Goal: Task Accomplishment & Management: Manage account settings

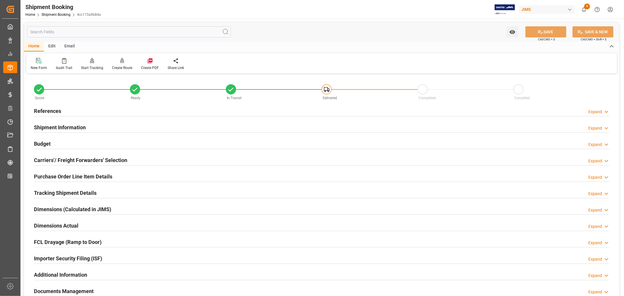
scroll to position [144, 0]
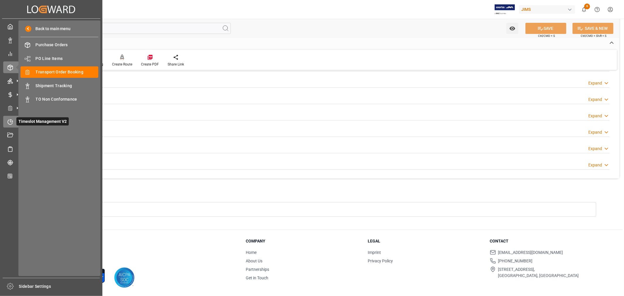
click at [12, 119] on icon at bounding box center [10, 122] width 6 height 6
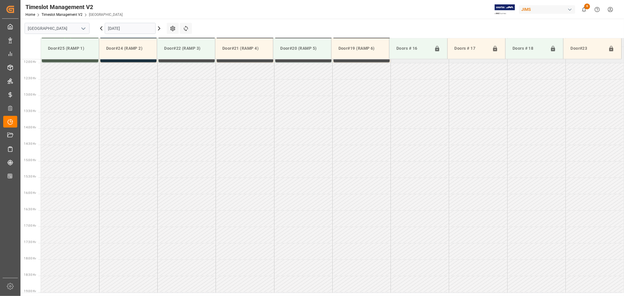
scroll to position [389, 0]
click at [84, 30] on icon "open menu" at bounding box center [83, 28] width 7 height 7
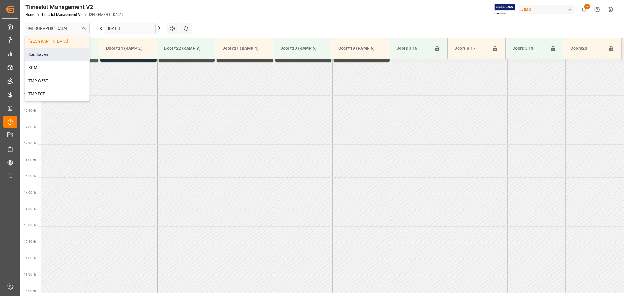
click at [44, 52] on div "Southaven" at bounding box center [57, 54] width 64 height 13
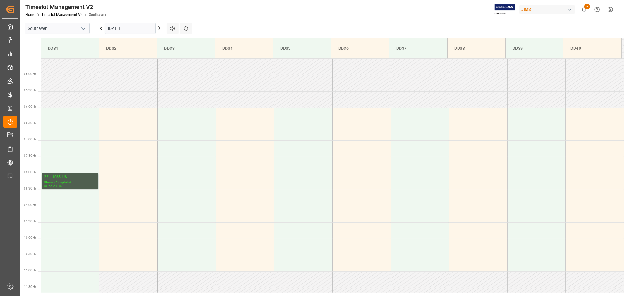
scroll to position [129, 0]
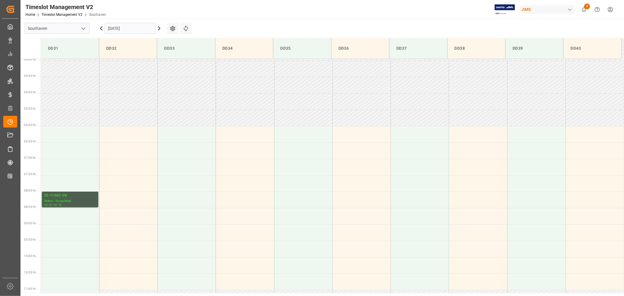
click at [138, 29] on input "[DATE]" at bounding box center [130, 28] width 51 height 11
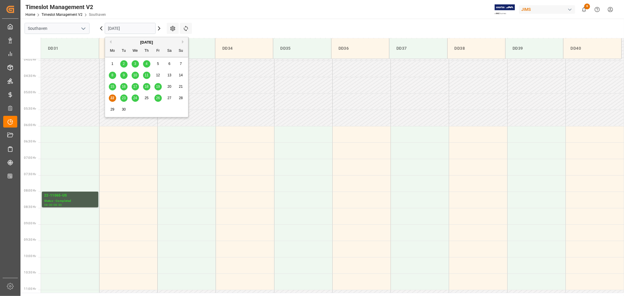
click at [122, 99] on span "23" at bounding box center [124, 98] width 4 height 4
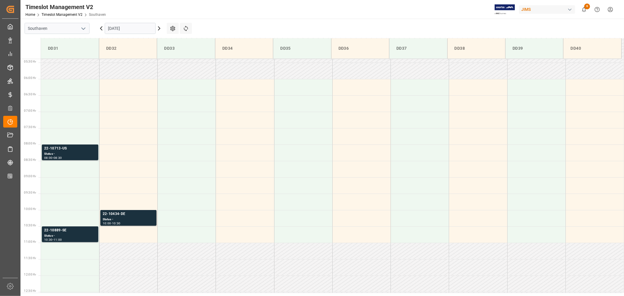
scroll to position [162, 0]
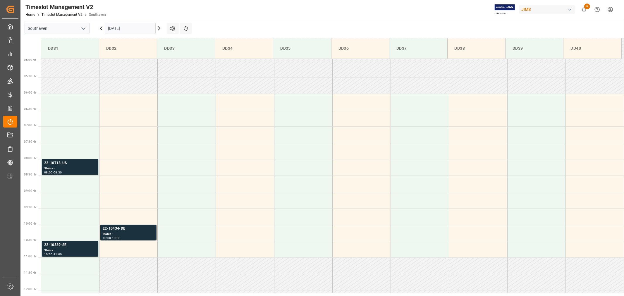
click at [132, 27] on input "[DATE]" at bounding box center [130, 28] width 51 height 11
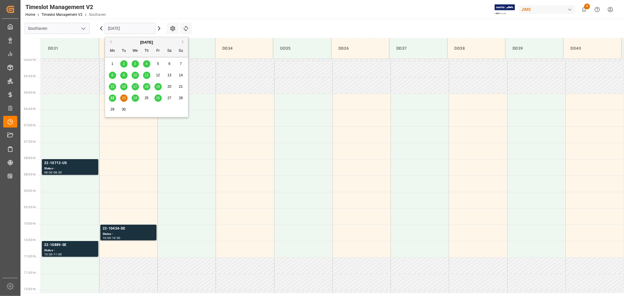
click at [135, 97] on span "24" at bounding box center [135, 98] width 4 height 4
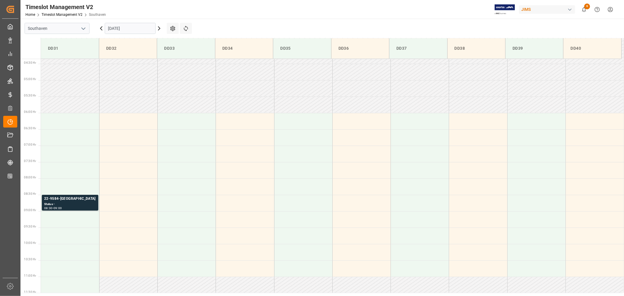
scroll to position [129, 0]
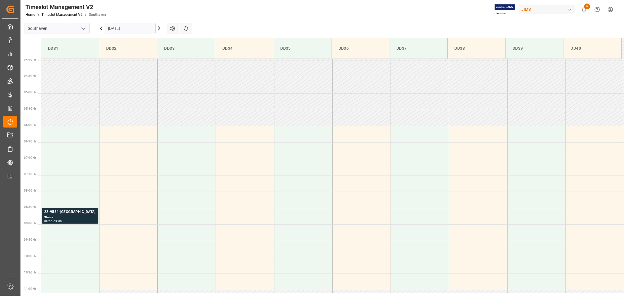
click at [132, 26] on input "[DATE]" at bounding box center [130, 28] width 51 height 11
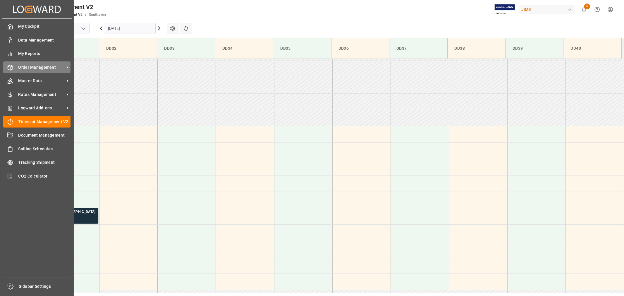
click at [37, 66] on span "Order Management" at bounding box center [41, 67] width 46 height 6
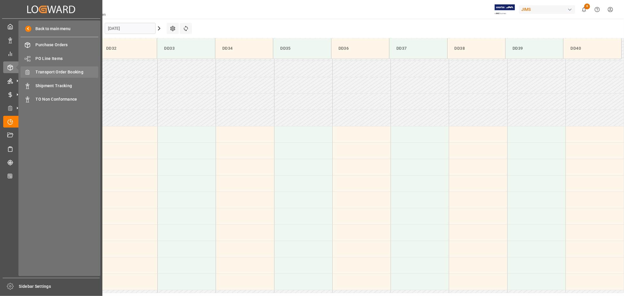
click at [57, 72] on span "Transport Order Booking" at bounding box center [67, 72] width 63 height 6
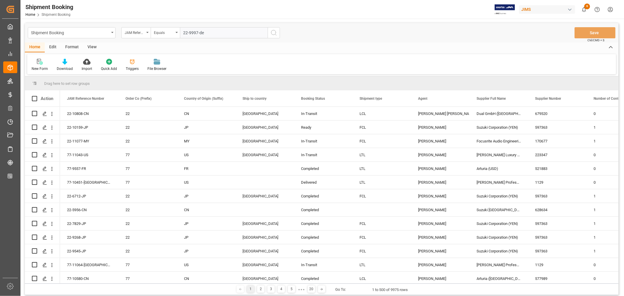
type input "22-9997-de"
click at [275, 33] on icon "search button" at bounding box center [273, 32] width 7 height 7
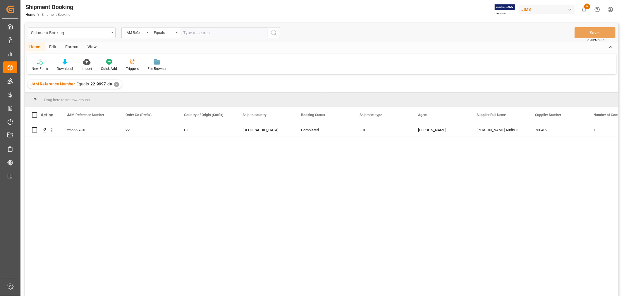
click at [115, 83] on div "✕" at bounding box center [116, 84] width 5 height 5
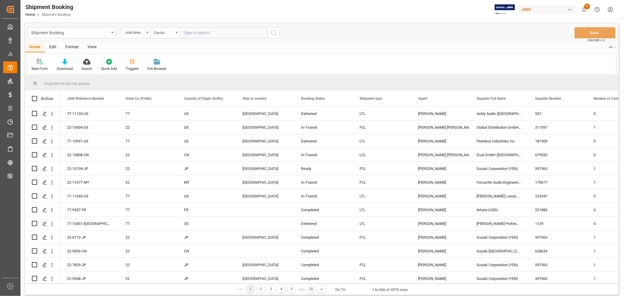
click at [195, 31] on input "text" at bounding box center [224, 32] width 88 height 11
type input "22-10622-vn"
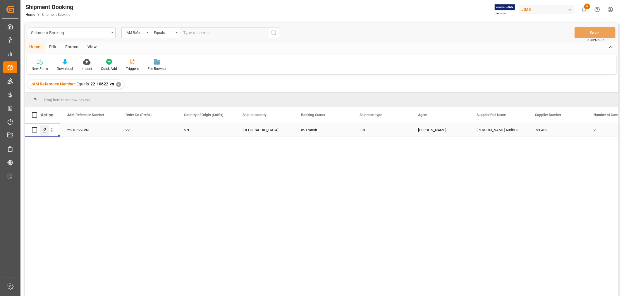
click at [44, 130] on polygon "Press SPACE to select this row." at bounding box center [44, 129] width 3 height 3
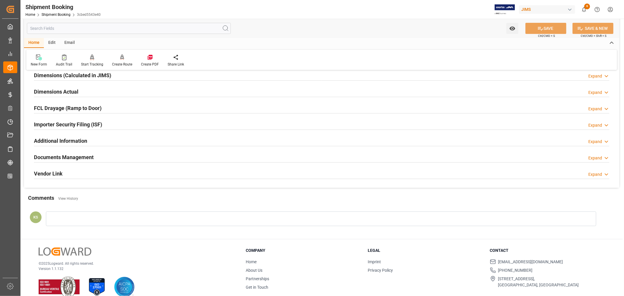
scroll to position [144, 0]
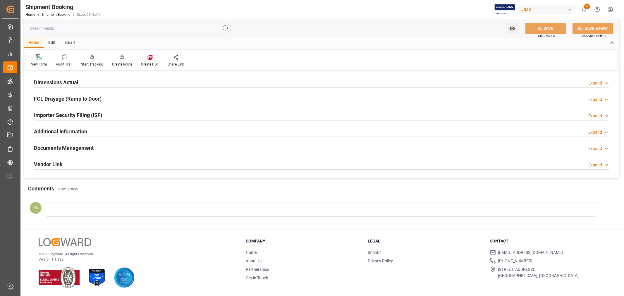
click at [107, 148] on div "Documents Management Expand" at bounding box center [321, 147] width 575 height 11
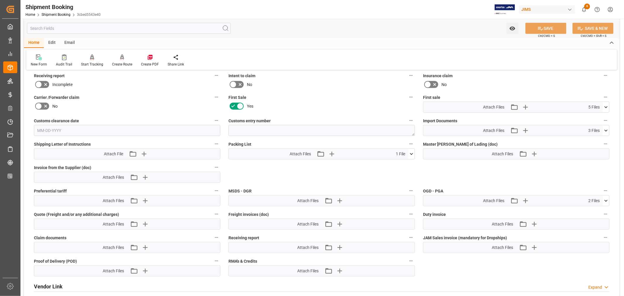
scroll to position [273, 0]
click at [524, 127] on icon "button" at bounding box center [524, 129] width 9 height 9
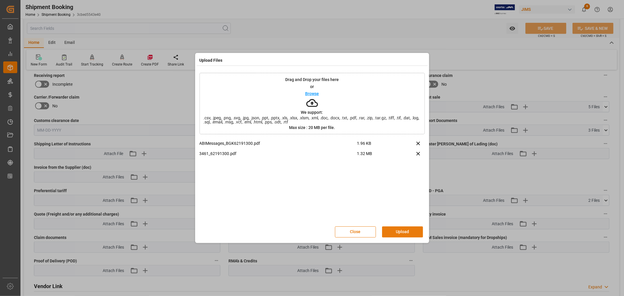
click at [397, 230] on button "Upload" at bounding box center [402, 231] width 41 height 11
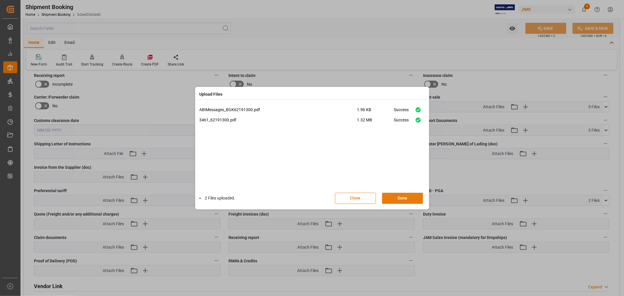
click at [398, 200] on button "Done" at bounding box center [402, 198] width 41 height 11
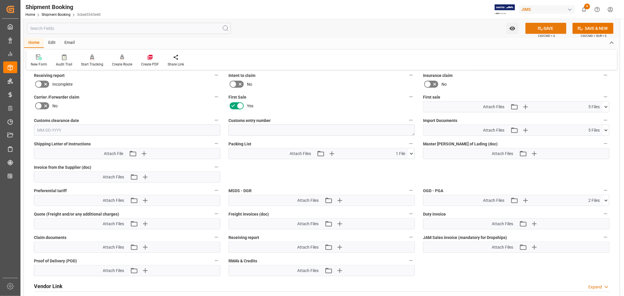
click at [544, 27] on button "SAVE" at bounding box center [545, 28] width 41 height 11
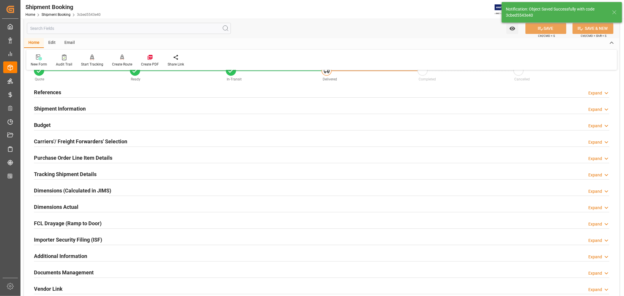
scroll to position [0, 0]
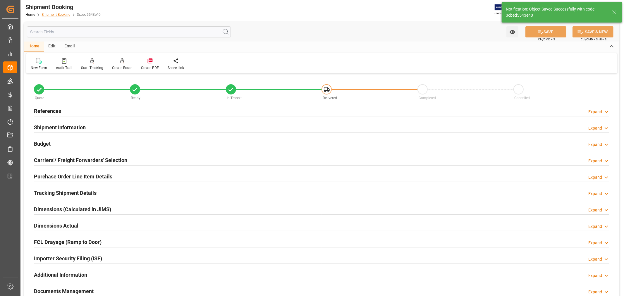
click at [60, 15] on link "Shipment Booking" at bounding box center [56, 15] width 29 height 4
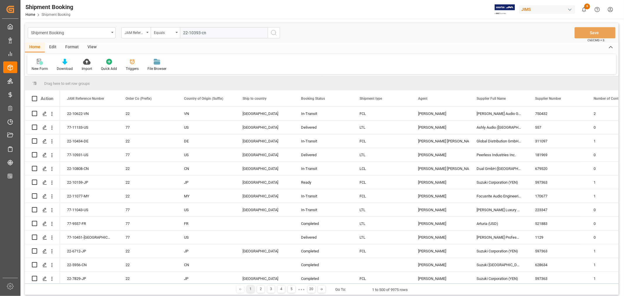
type input "22-10393-cn"
click at [271, 32] on icon "search button" at bounding box center [273, 32] width 7 height 7
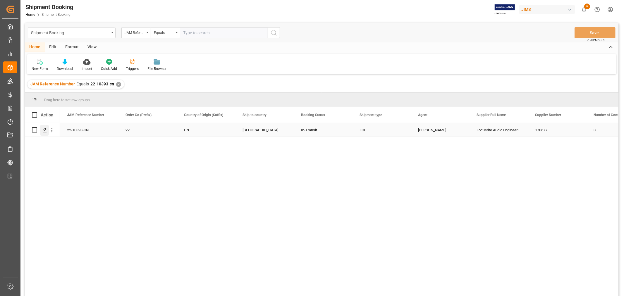
click at [46, 127] on div "Press SPACE to select this row." at bounding box center [44, 130] width 9 height 11
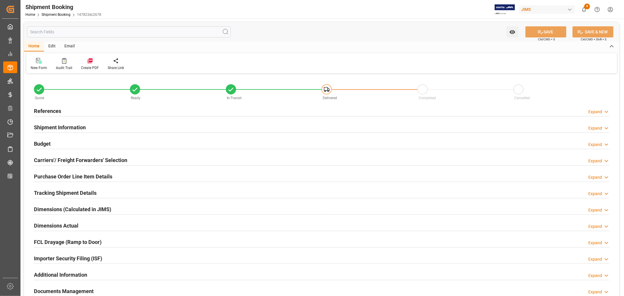
type input "0"
type input "15000"
type input "546378.79"
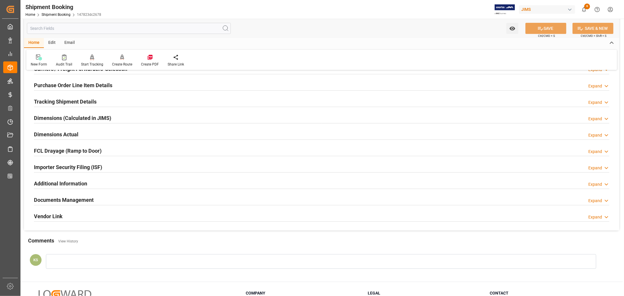
scroll to position [144, 0]
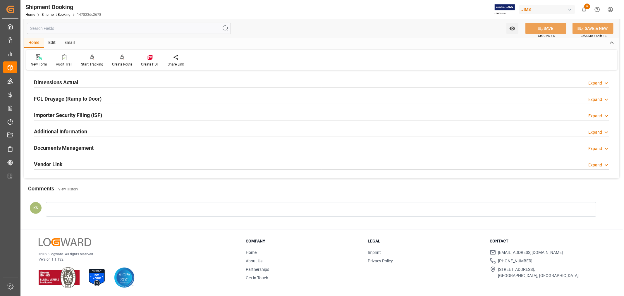
click at [88, 147] on h2 "Documents Management" at bounding box center [64, 148] width 60 height 8
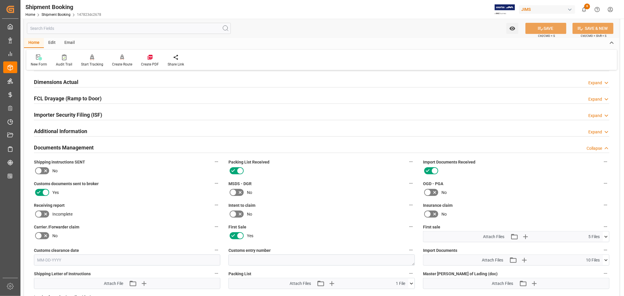
click at [88, 147] on h2 "Documents Management" at bounding box center [64, 148] width 60 height 8
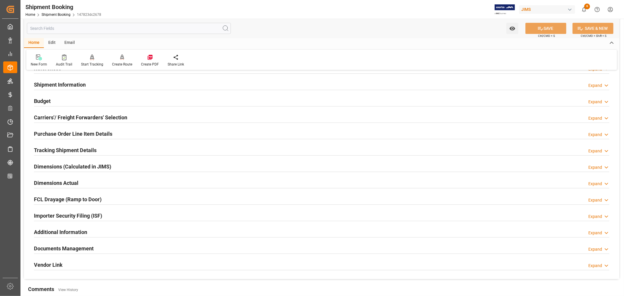
scroll to position [0, 0]
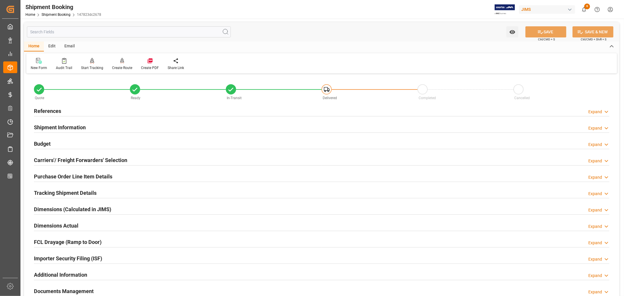
click at [54, 144] on div "Budget Expand" at bounding box center [321, 143] width 575 height 11
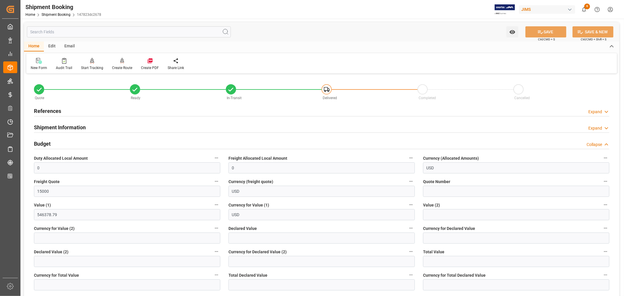
click at [51, 109] on h2 "References" at bounding box center [47, 111] width 27 height 8
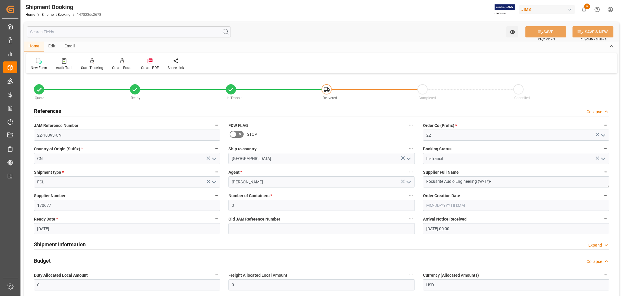
click at [51, 109] on h2 "References" at bounding box center [47, 111] width 27 height 8
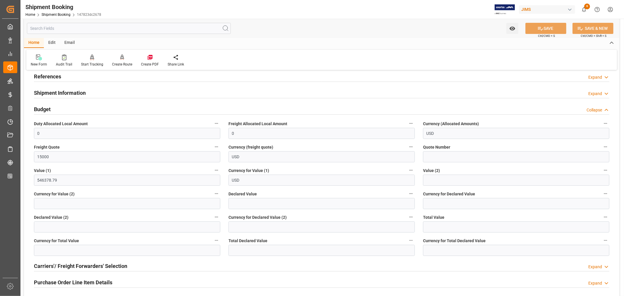
scroll to position [65, 0]
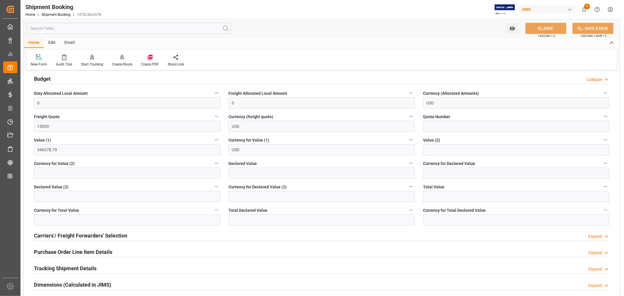
click at [78, 81] on div "Budget Collapse" at bounding box center [321, 78] width 575 height 11
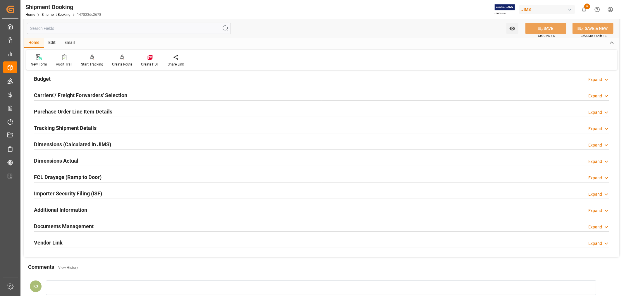
click at [145, 229] on div "Documents Management Expand" at bounding box center [321, 225] width 575 height 11
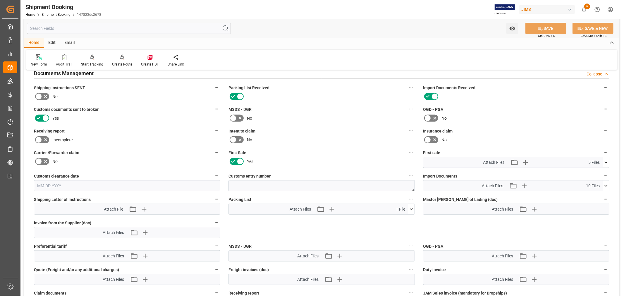
scroll to position [227, 0]
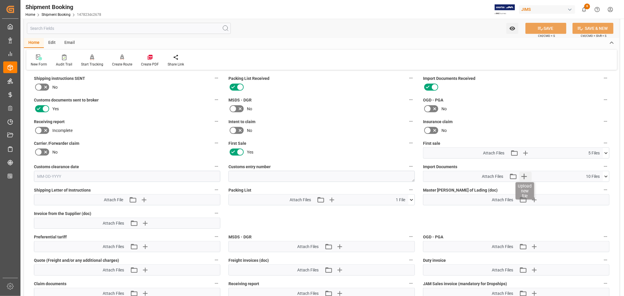
click at [525, 174] on icon "button" at bounding box center [523, 176] width 9 height 9
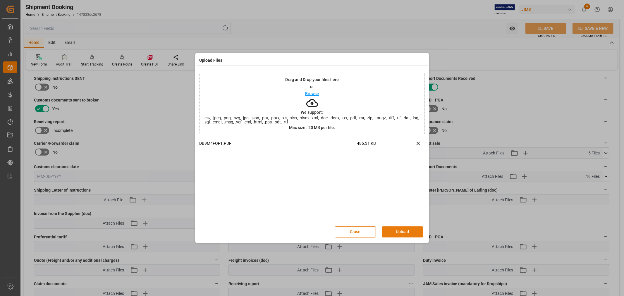
click at [398, 231] on button "Upload" at bounding box center [402, 231] width 41 height 11
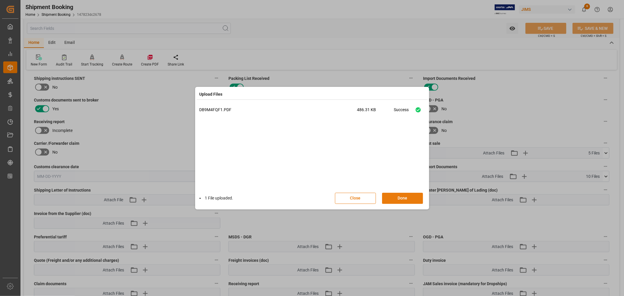
click at [401, 194] on button "Done" at bounding box center [402, 198] width 41 height 11
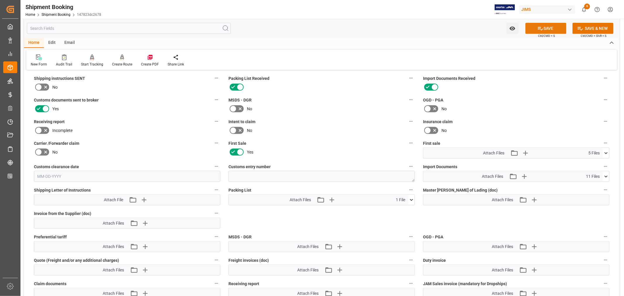
click at [545, 27] on button "SAVE" at bounding box center [545, 28] width 41 height 11
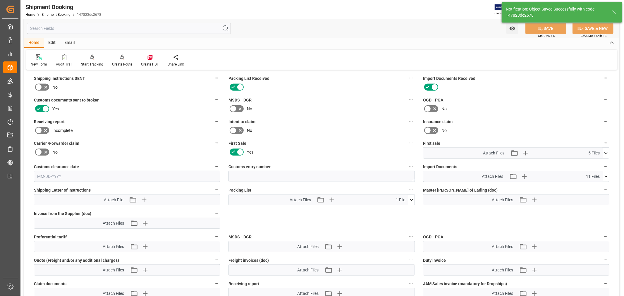
scroll to position [144, 0]
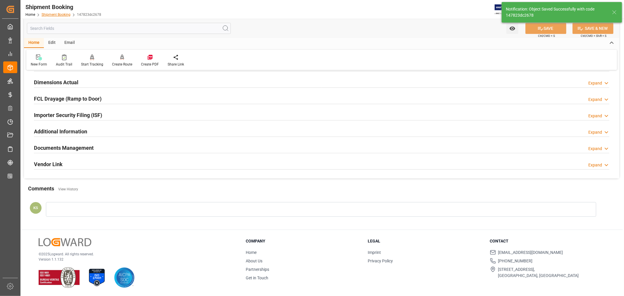
click at [61, 15] on link "Shipment Booking" at bounding box center [56, 15] width 29 height 4
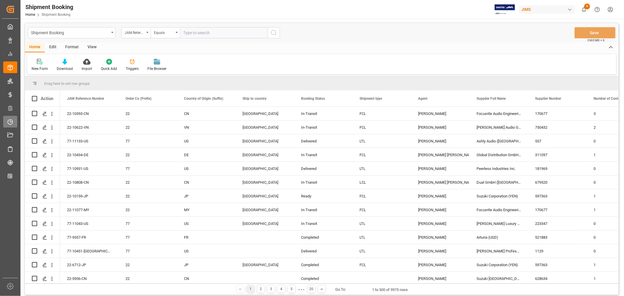
click at [9, 120] on icon at bounding box center [10, 122] width 6 height 6
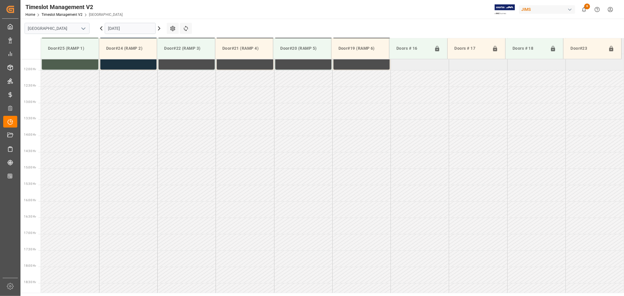
scroll to position [389, 0]
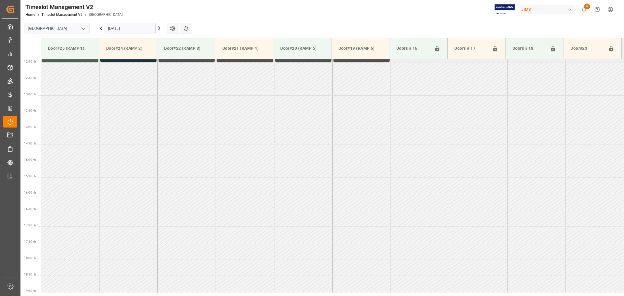
click at [83, 28] on icon "open menu" at bounding box center [83, 28] width 7 height 7
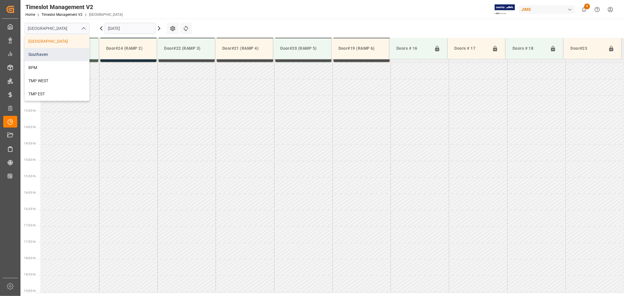
click at [47, 51] on div "Southaven" at bounding box center [57, 54] width 64 height 13
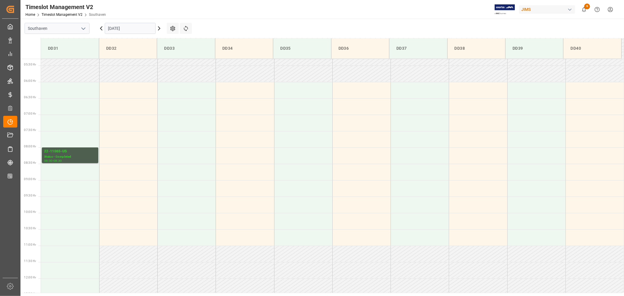
scroll to position [129, 0]
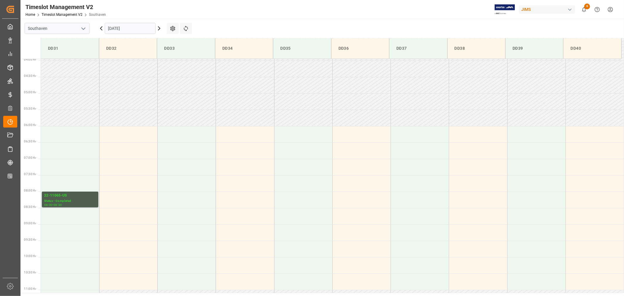
click at [139, 29] on input "[DATE]" at bounding box center [130, 28] width 51 height 11
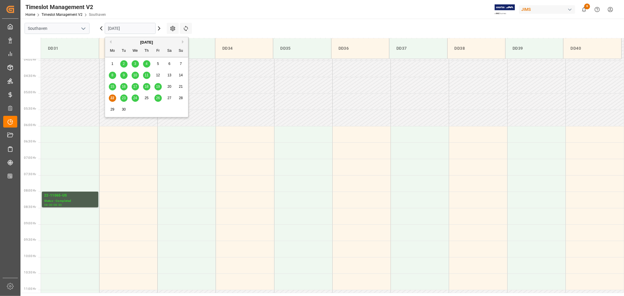
click at [121, 97] on div "23" at bounding box center [123, 98] width 7 height 7
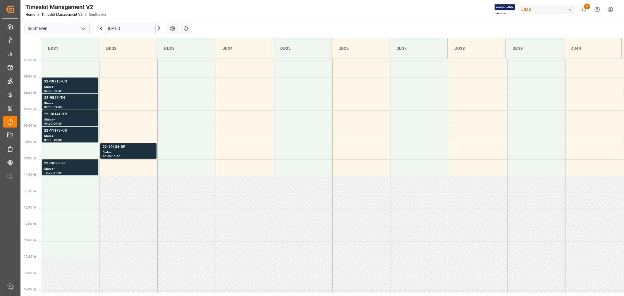
scroll to position [194, 0]
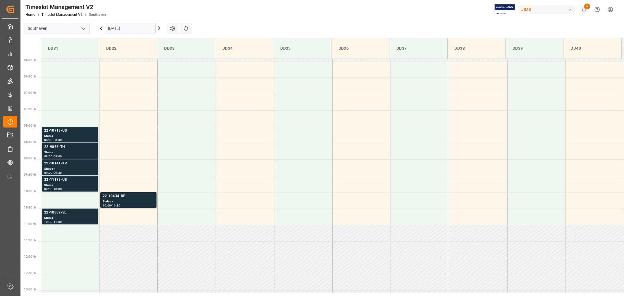
click at [54, 146] on div "22-9855-TH" at bounding box center [70, 147] width 52 height 6
click at [114, 196] on div "22-10434-DE" at bounding box center [128, 196] width 51 height 6
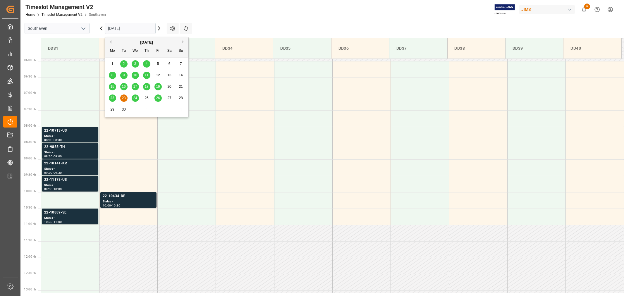
click at [134, 26] on input "[DATE]" at bounding box center [130, 28] width 51 height 11
click at [135, 100] on div "24" at bounding box center [135, 98] width 7 height 7
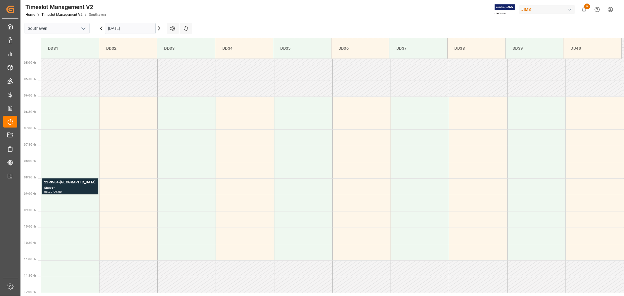
scroll to position [97, 0]
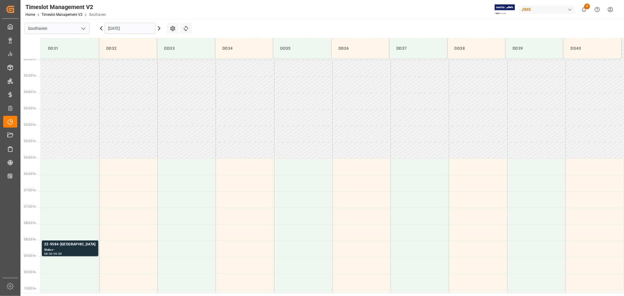
click at [133, 29] on input "[DATE]" at bounding box center [130, 28] width 51 height 11
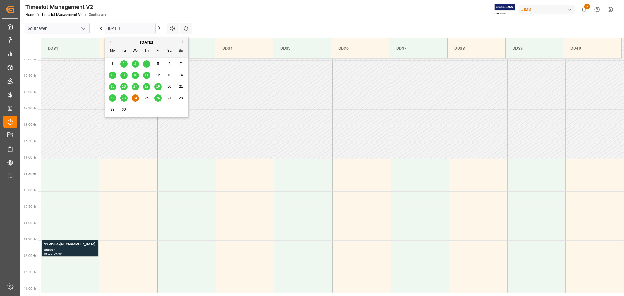
click at [157, 98] on span "26" at bounding box center [158, 98] width 4 height 4
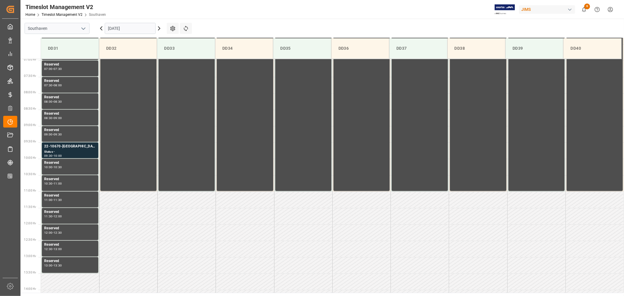
scroll to position [194, 0]
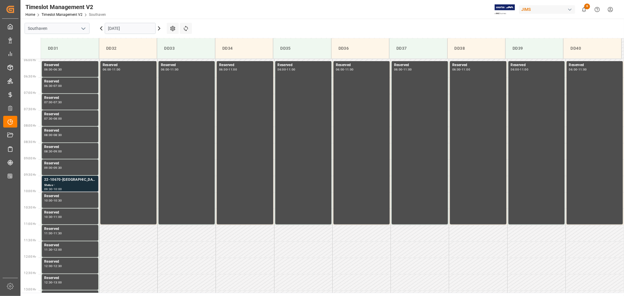
click at [54, 182] on div "22-10670-[GEOGRAPHIC_DATA]" at bounding box center [70, 180] width 52 height 6
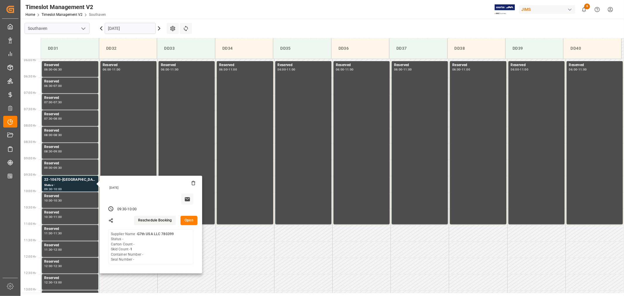
click at [133, 30] on input "[DATE]" at bounding box center [130, 28] width 51 height 11
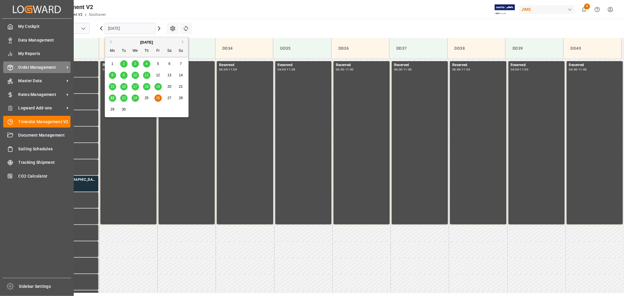
click at [46, 68] on span "Order Management" at bounding box center [41, 67] width 46 height 6
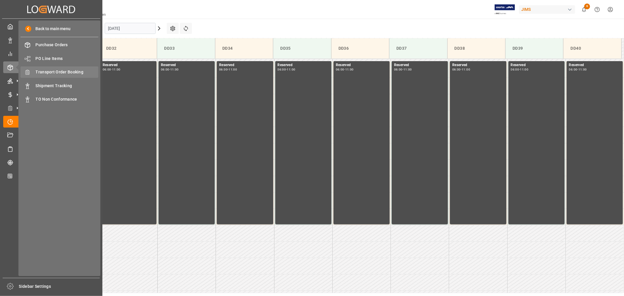
click at [71, 72] on span "Transport Order Booking" at bounding box center [67, 72] width 63 height 6
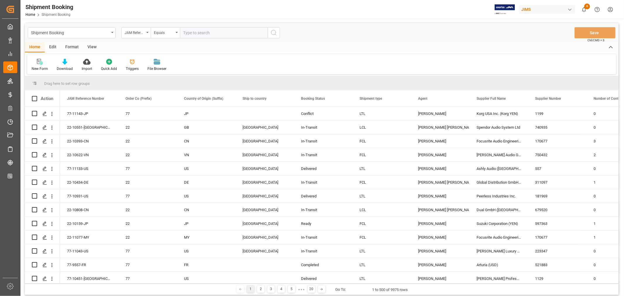
click at [610, 10] on html "Created by potrace 1.15, written by [PERSON_NAME] [DATE]-[DATE] Created by potr…" at bounding box center [312, 148] width 624 height 296
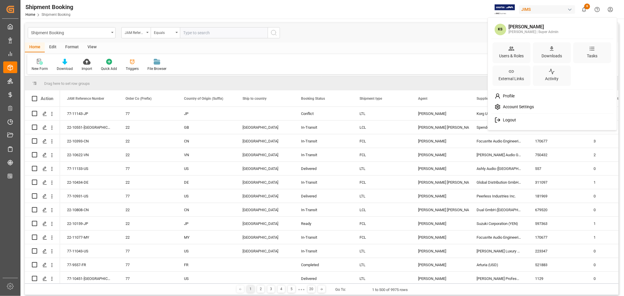
click at [507, 118] on span "Logout" at bounding box center [507, 120] width 15 height 5
